Goal: Find specific page/section: Find specific page/section

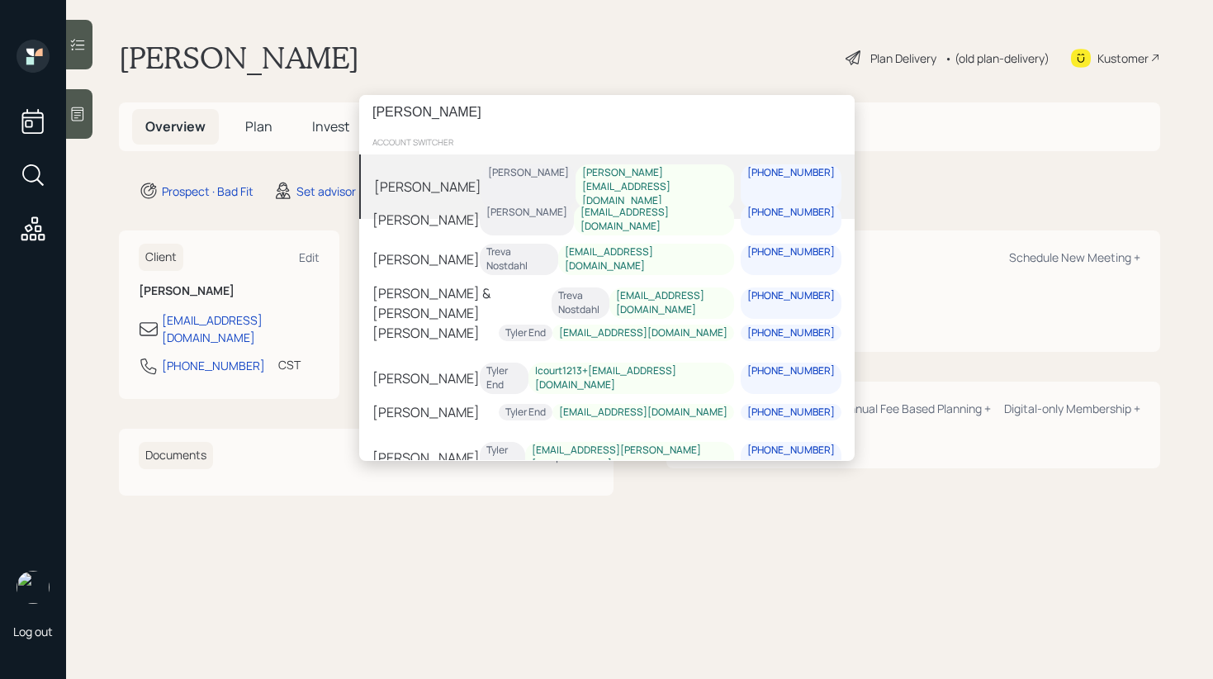
type input "[PERSON_NAME]"
click at [529, 169] on div "[PERSON_NAME] [PERSON_NAME] [PERSON_NAME][EMAIL_ADDRESS][DOMAIN_NAME] [PHONE_NU…" at bounding box center [606, 186] width 495 height 64
